Goal: Task Accomplishment & Management: Manage account settings

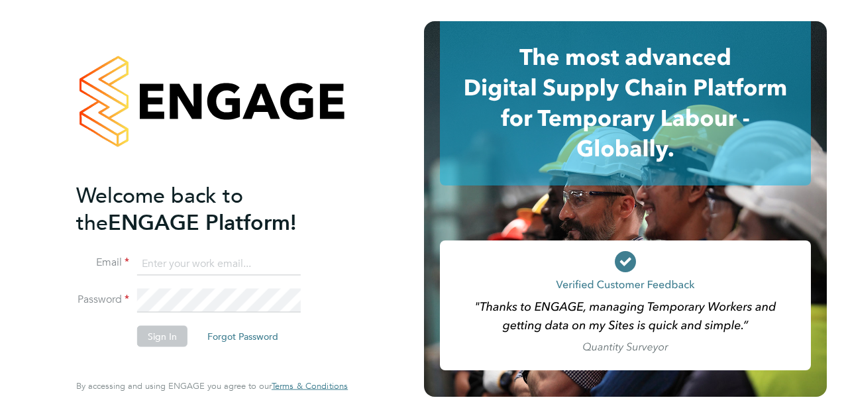
type input "[PERSON_NAME][DOMAIN_NAME][EMAIL_ADDRESS][PERSON_NAME][DOMAIN_NAME]"
click at [174, 338] on button "Sign In" at bounding box center [162, 335] width 50 height 21
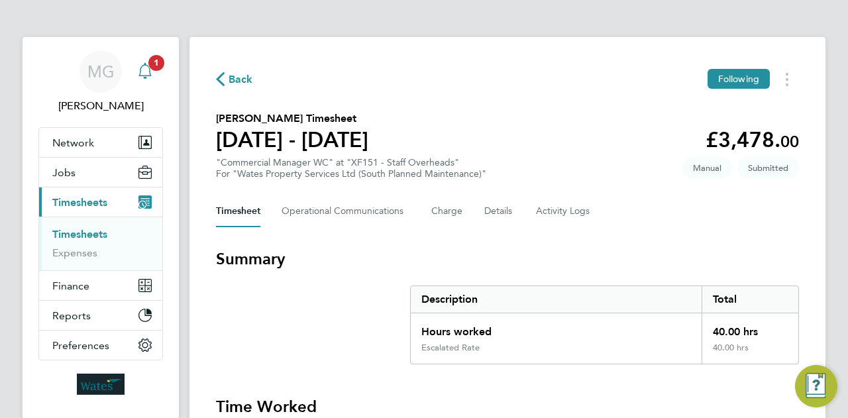
click at [148, 74] on icon "Main navigation" at bounding box center [145, 71] width 16 height 16
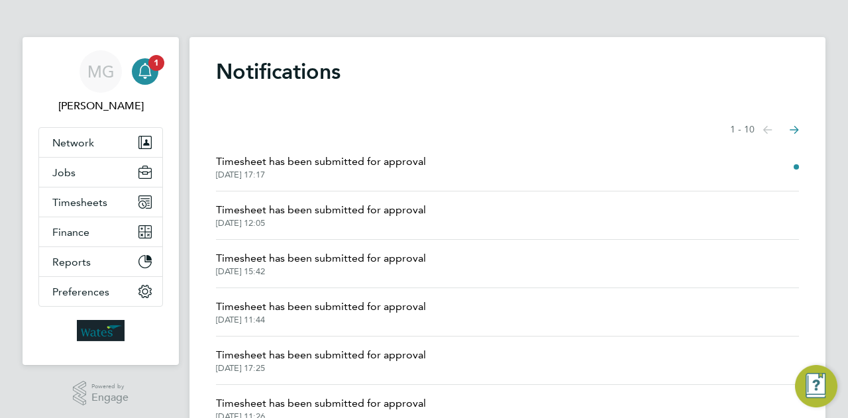
click at [389, 166] on span "Timesheet has been submitted for approval" at bounding box center [321, 162] width 210 height 16
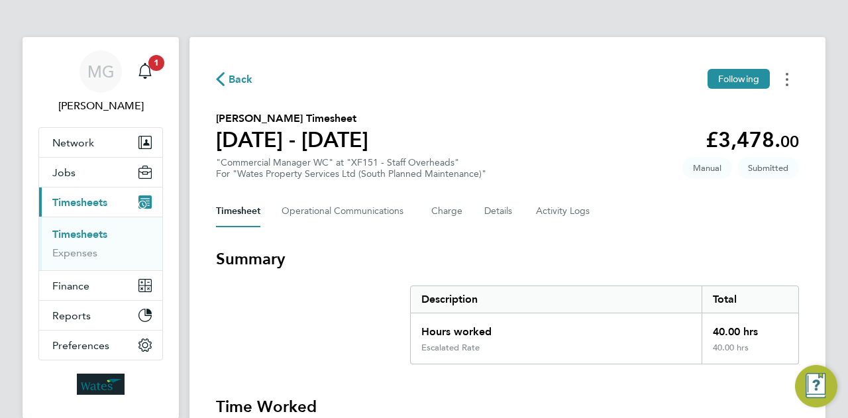
click at [788, 79] on button "Timesheets Menu" at bounding box center [787, 79] width 24 height 21
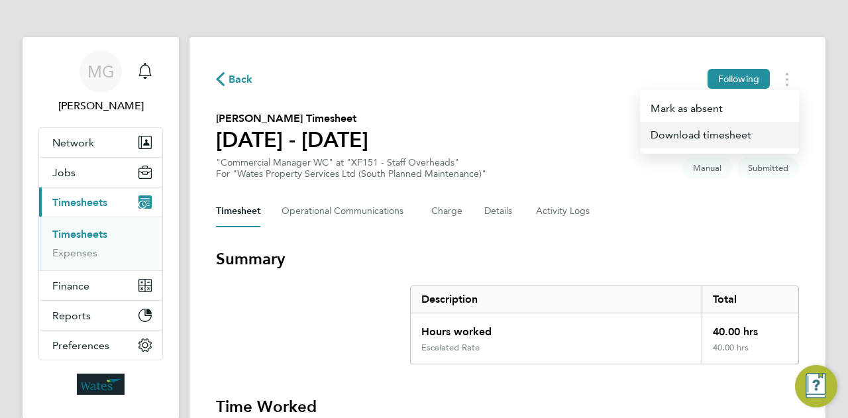
click at [683, 141] on link "Download timesheet" at bounding box center [719, 135] width 159 height 26
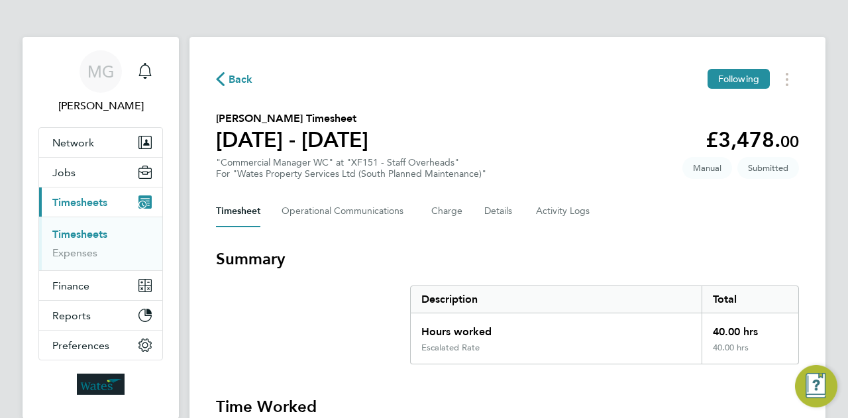
click at [218, 79] on icon "button" at bounding box center [220, 79] width 9 height 14
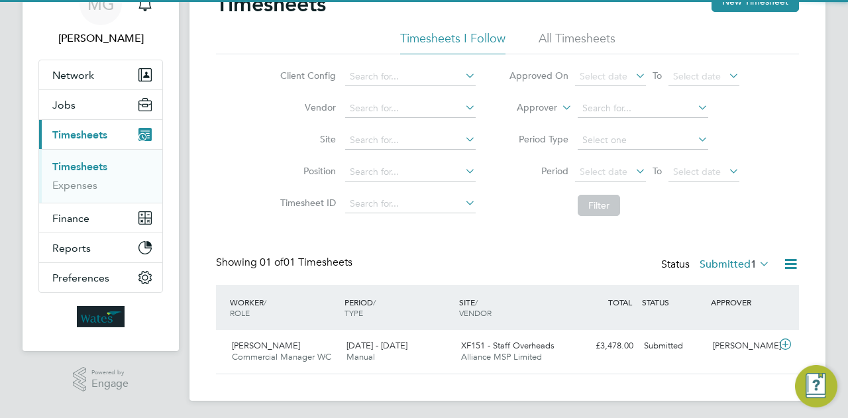
scroll to position [70, 0]
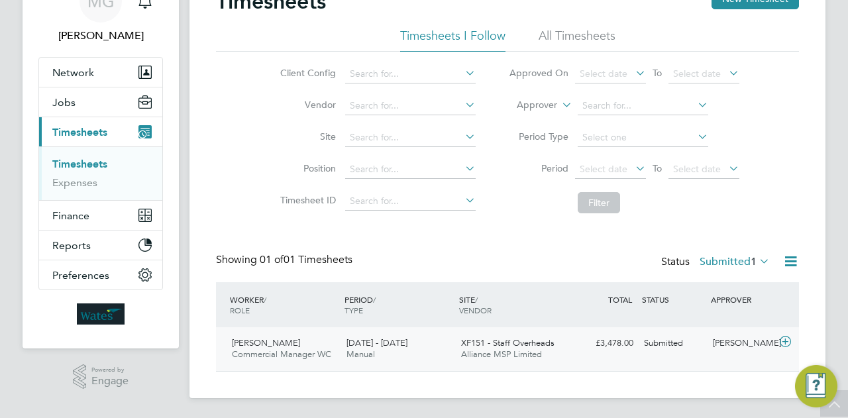
click at [785, 342] on icon at bounding box center [785, 341] width 17 height 11
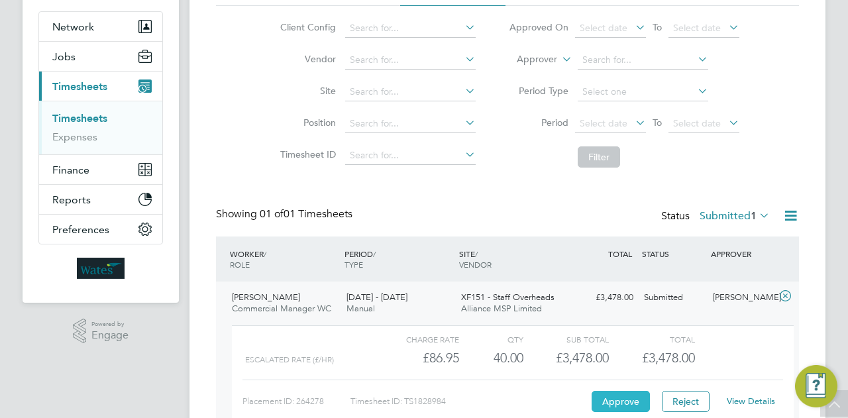
scroll to position [136, 0]
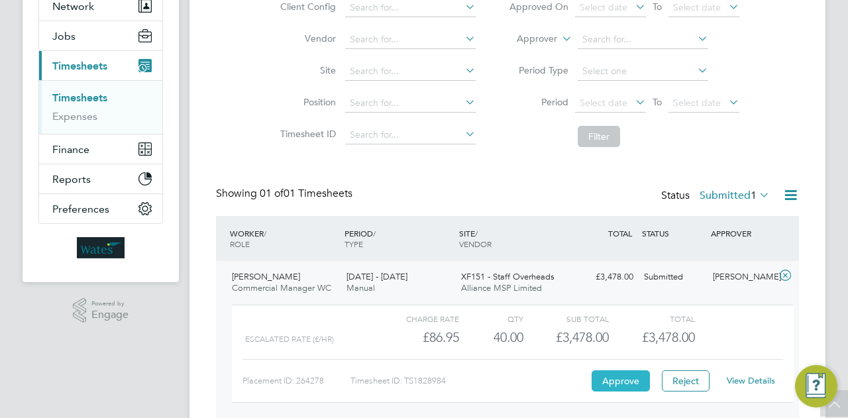
click at [624, 375] on button "Approve" at bounding box center [620, 380] width 58 height 21
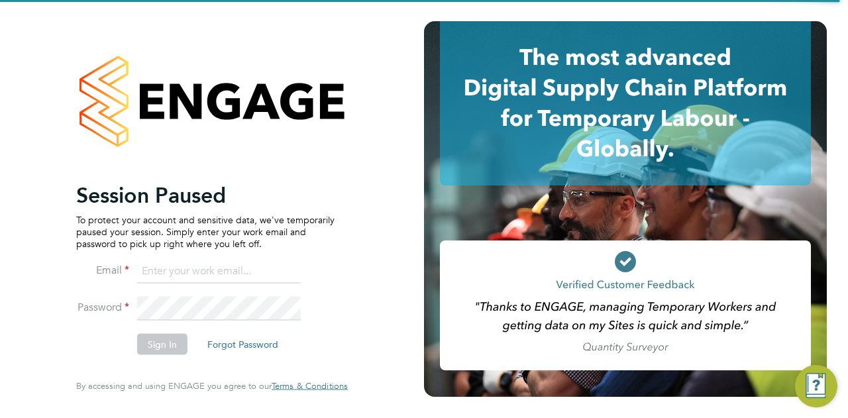
type input "[PERSON_NAME][DOMAIN_NAME][EMAIL_ADDRESS][PERSON_NAME][DOMAIN_NAME]"
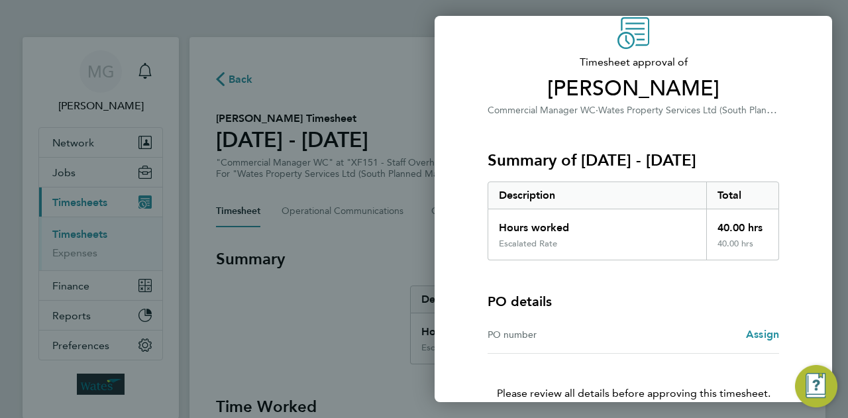
scroll to position [124, 0]
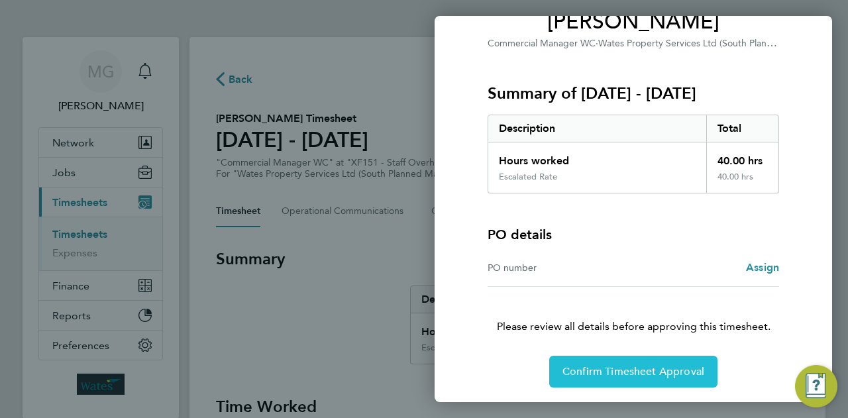
click at [638, 377] on button "Confirm Timesheet Approval" at bounding box center [633, 372] width 168 height 32
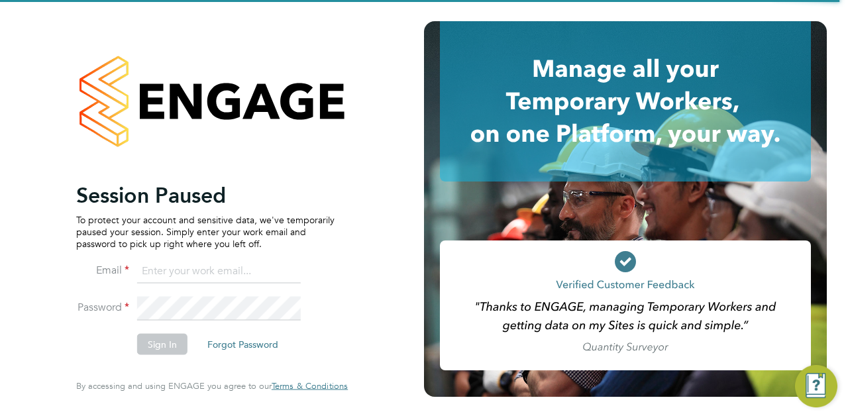
type input "[PERSON_NAME][DOMAIN_NAME][EMAIL_ADDRESS][PERSON_NAME][DOMAIN_NAME]"
